Goal: Information Seeking & Learning: Learn about a topic

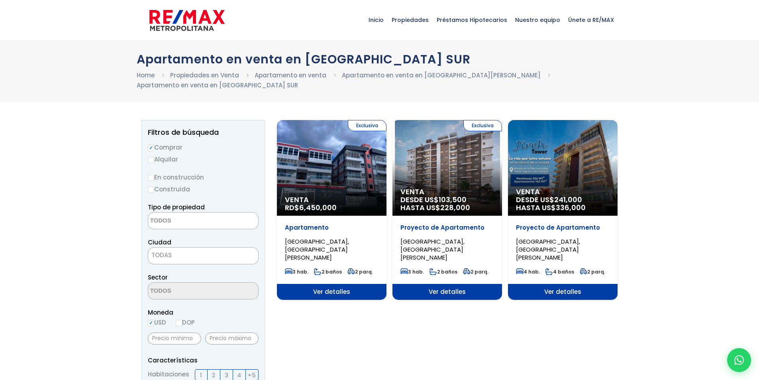
select select
click at [332, 174] on div "Exclusiva Venta RD$ 6,450,000" at bounding box center [332, 168] width 110 height 96
click at [332, 284] on span "Ver detalles" at bounding box center [332, 292] width 110 height 16
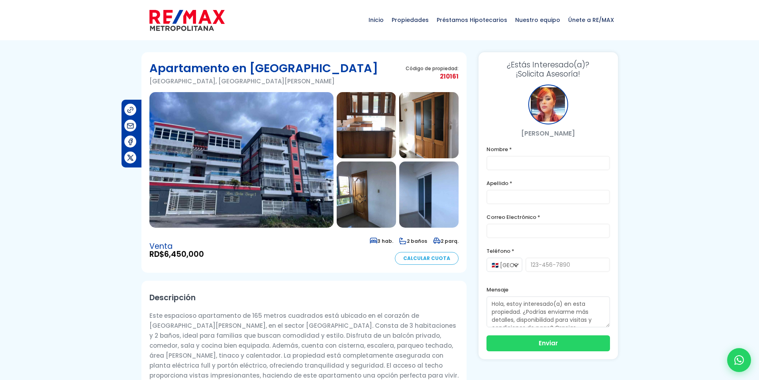
click at [273, 165] on img at bounding box center [241, 160] width 184 height 136
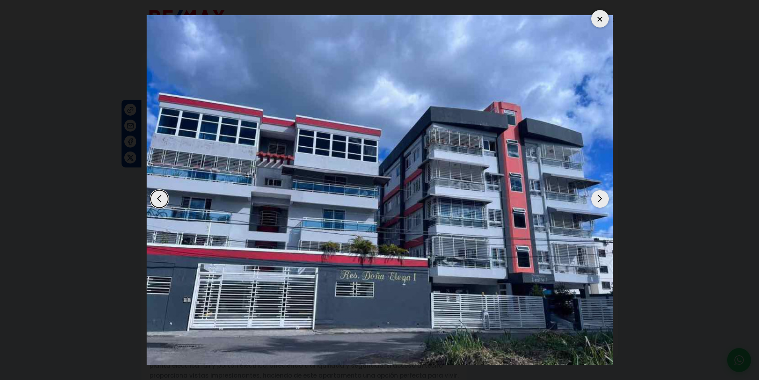
click at [599, 199] on div "Next slide" at bounding box center [601, 199] width 18 height 18
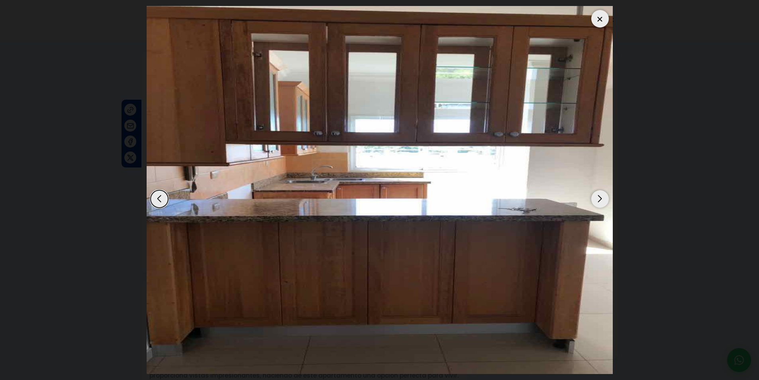
click at [599, 199] on div "Next slide" at bounding box center [601, 199] width 18 height 18
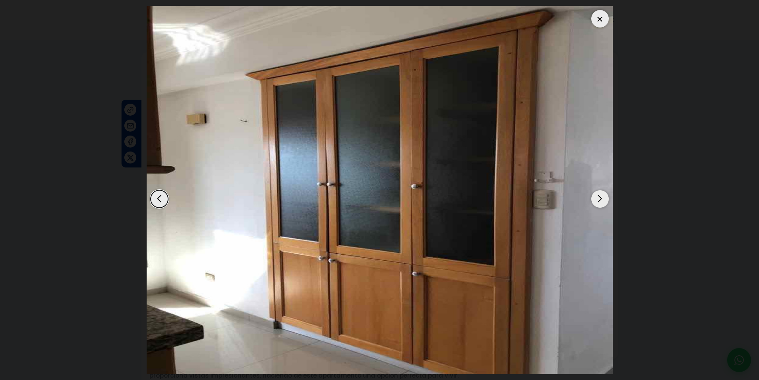
click at [599, 199] on div "Next slide" at bounding box center [601, 199] width 18 height 18
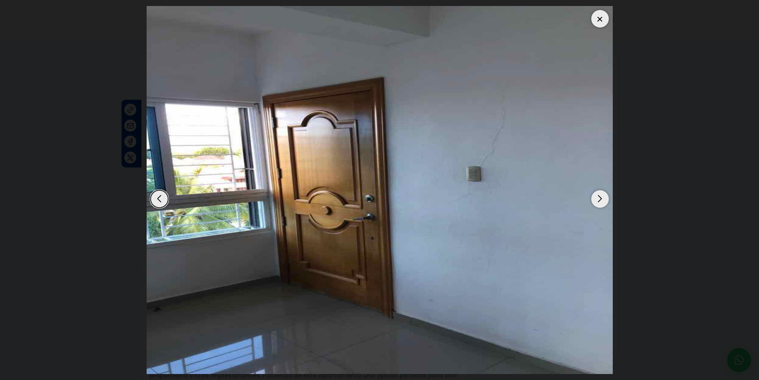
click at [599, 199] on div "Next slide" at bounding box center [601, 199] width 18 height 18
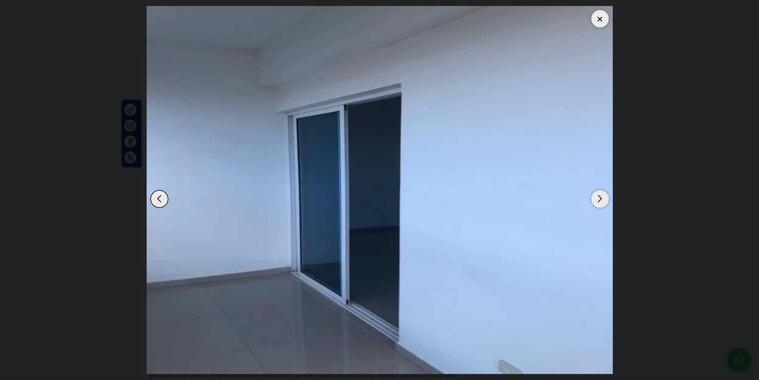
click at [599, 199] on div "Next slide" at bounding box center [601, 199] width 18 height 18
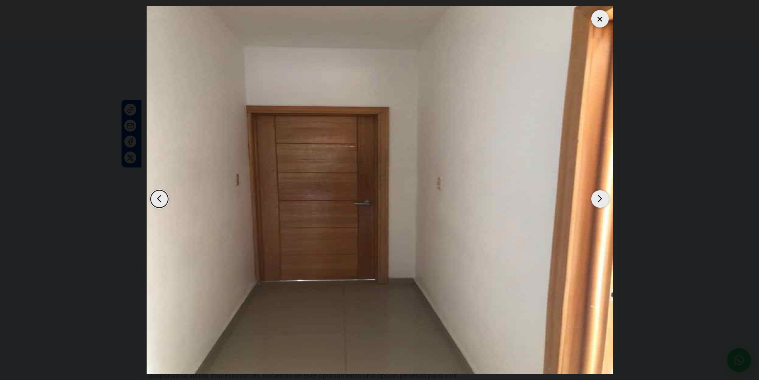
click at [599, 199] on div "Next slide" at bounding box center [601, 199] width 18 height 18
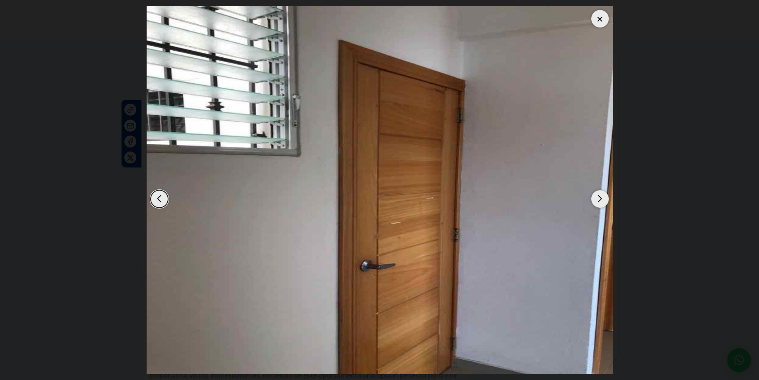
click at [599, 199] on div "Next slide" at bounding box center [601, 199] width 18 height 18
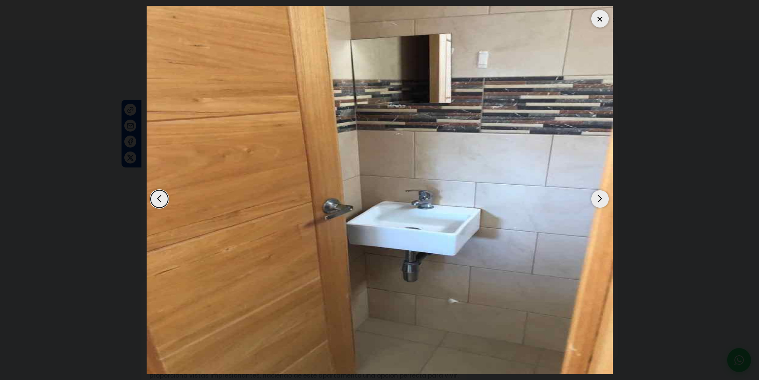
click at [599, 199] on div "Next slide" at bounding box center [601, 199] width 18 height 18
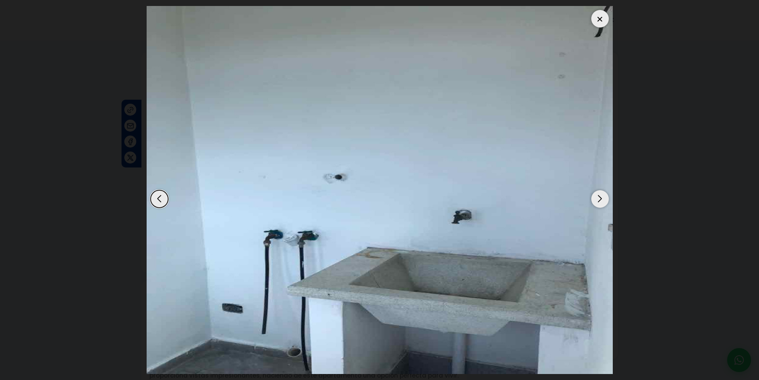
click at [599, 199] on div "Next slide" at bounding box center [601, 199] width 18 height 18
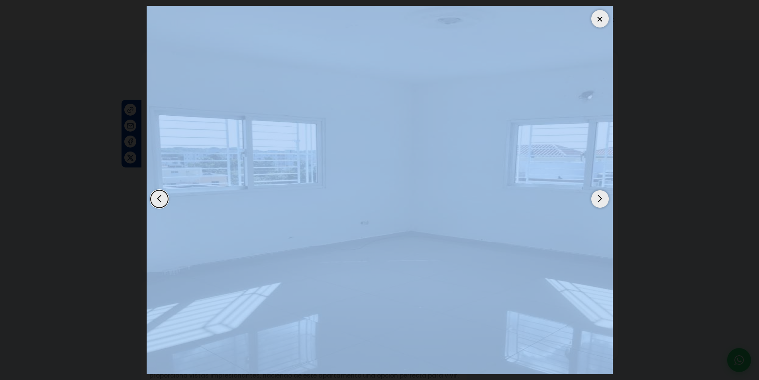
click at [599, 199] on div "Next slide" at bounding box center [601, 199] width 18 height 18
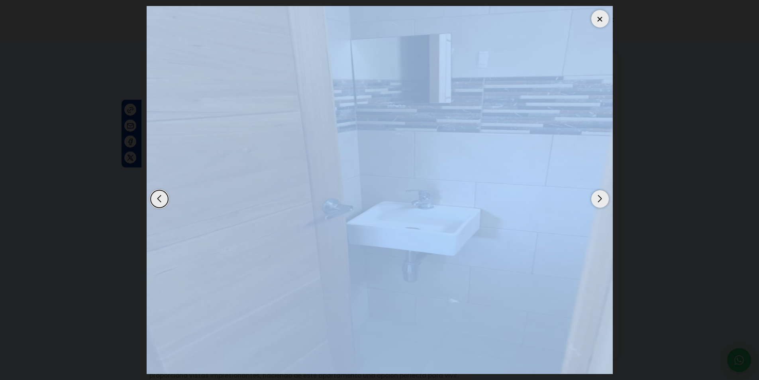
click at [599, 199] on div "Next slide" at bounding box center [601, 199] width 18 height 18
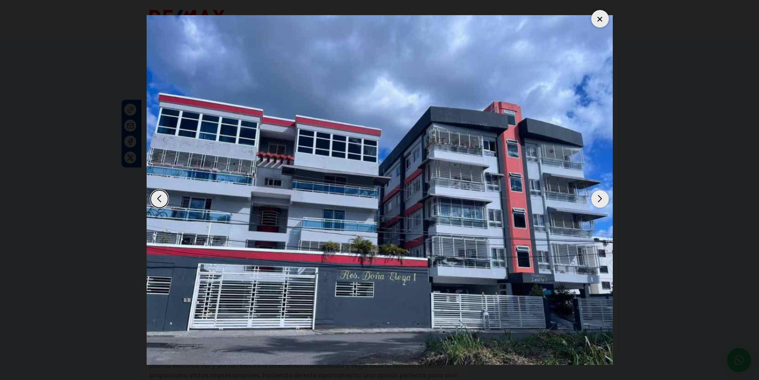
click at [594, 16] on div at bounding box center [601, 19] width 18 height 18
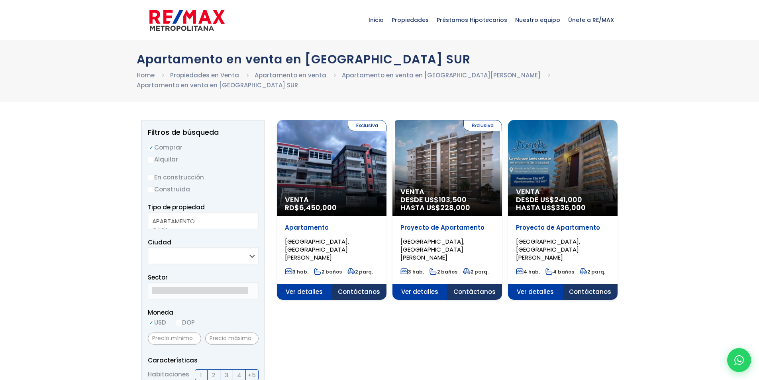
select select
